Goal: Find specific page/section: Find specific page/section

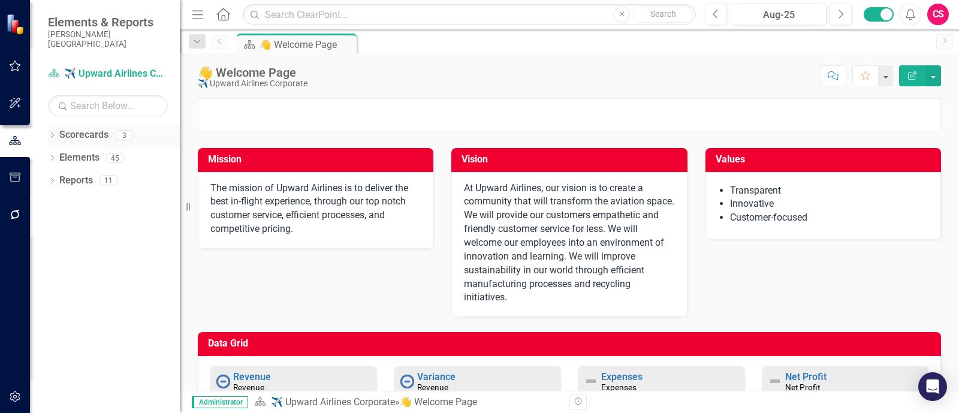
click at [52, 133] on icon "Dropdown" at bounding box center [52, 136] width 8 height 7
click at [76, 174] on link "[PERSON_NAME][GEOGRAPHIC_DATA]" at bounding box center [123, 181] width 114 height 14
click at [61, 176] on icon "Dropdown" at bounding box center [58, 179] width 9 height 7
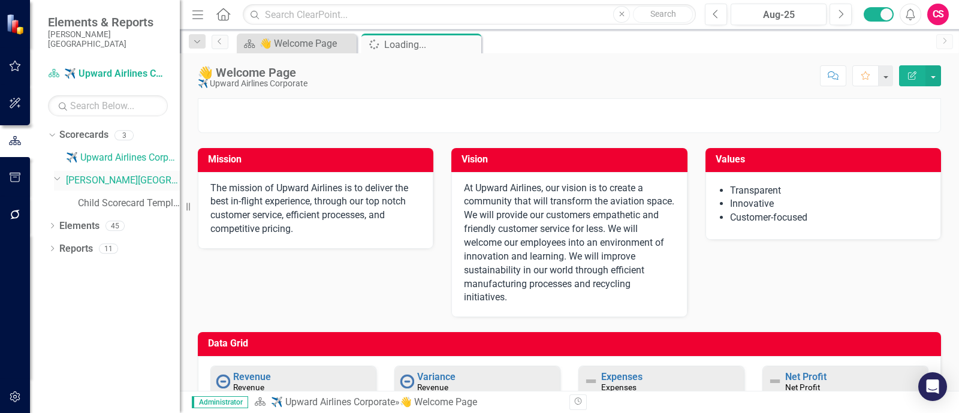
click at [102, 174] on link "[PERSON_NAME][GEOGRAPHIC_DATA]" at bounding box center [123, 181] width 114 height 14
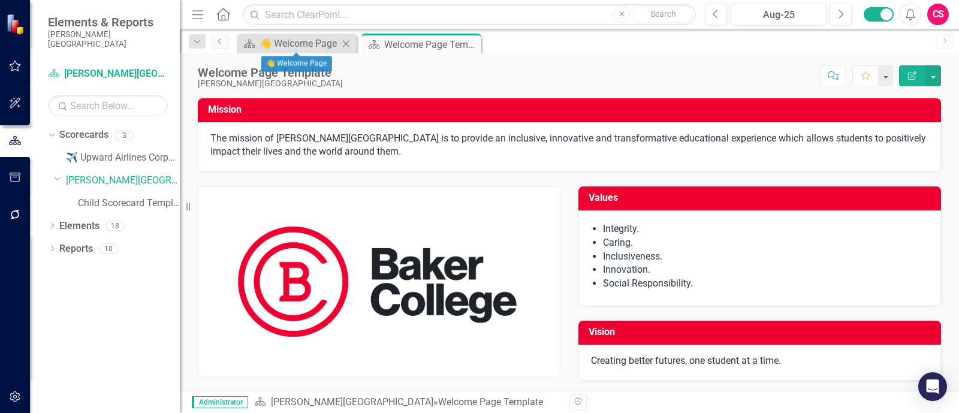
click at [345, 41] on icon at bounding box center [346, 43] width 7 height 7
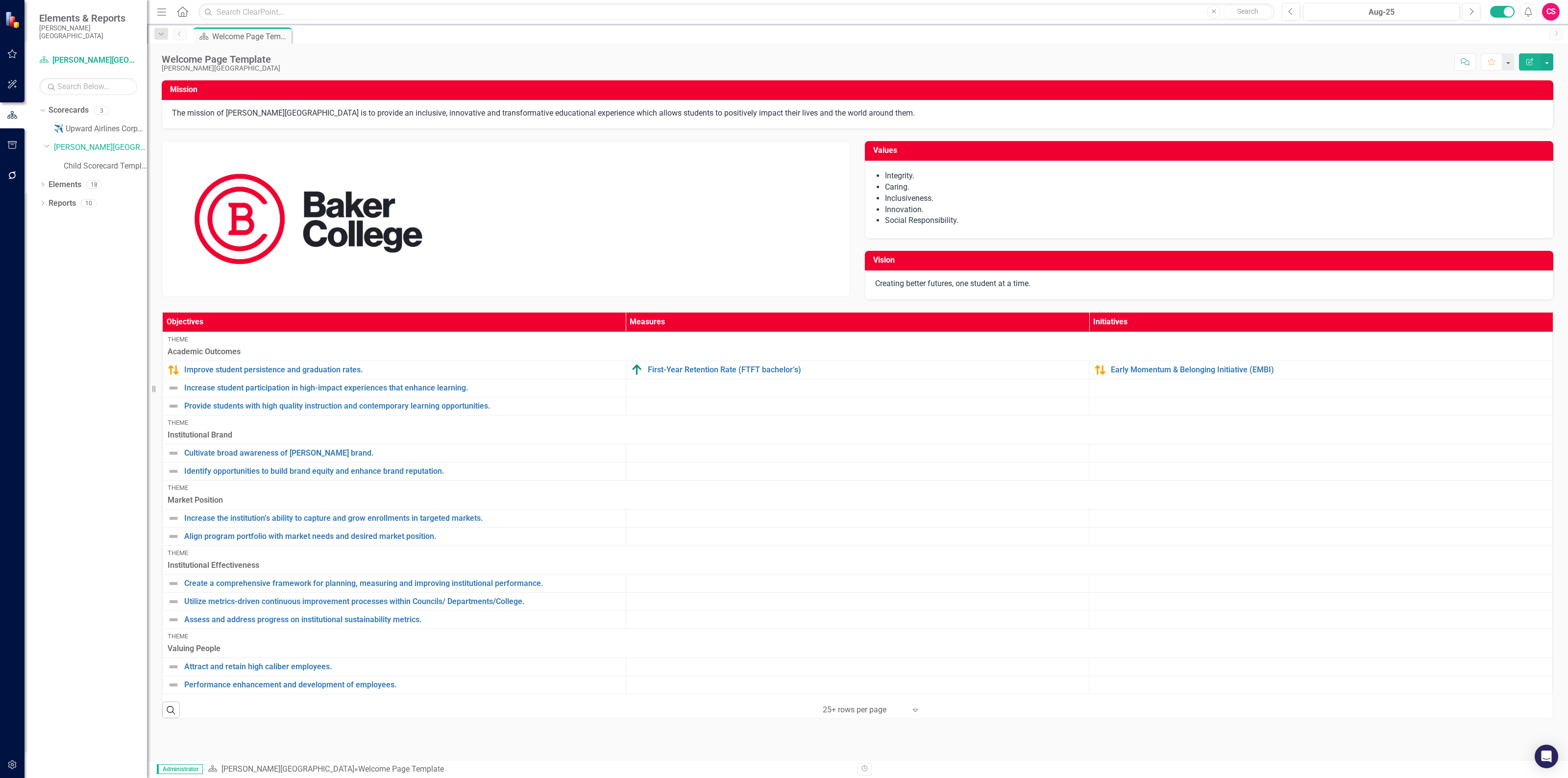
click at [784, 12] on div "CS" at bounding box center [1551, 12] width 18 height 18
click at [784, 115] on link "icon.portal Success Portal" at bounding box center [1520, 123] width 78 height 18
